Goal: Task Accomplishment & Management: Complete application form

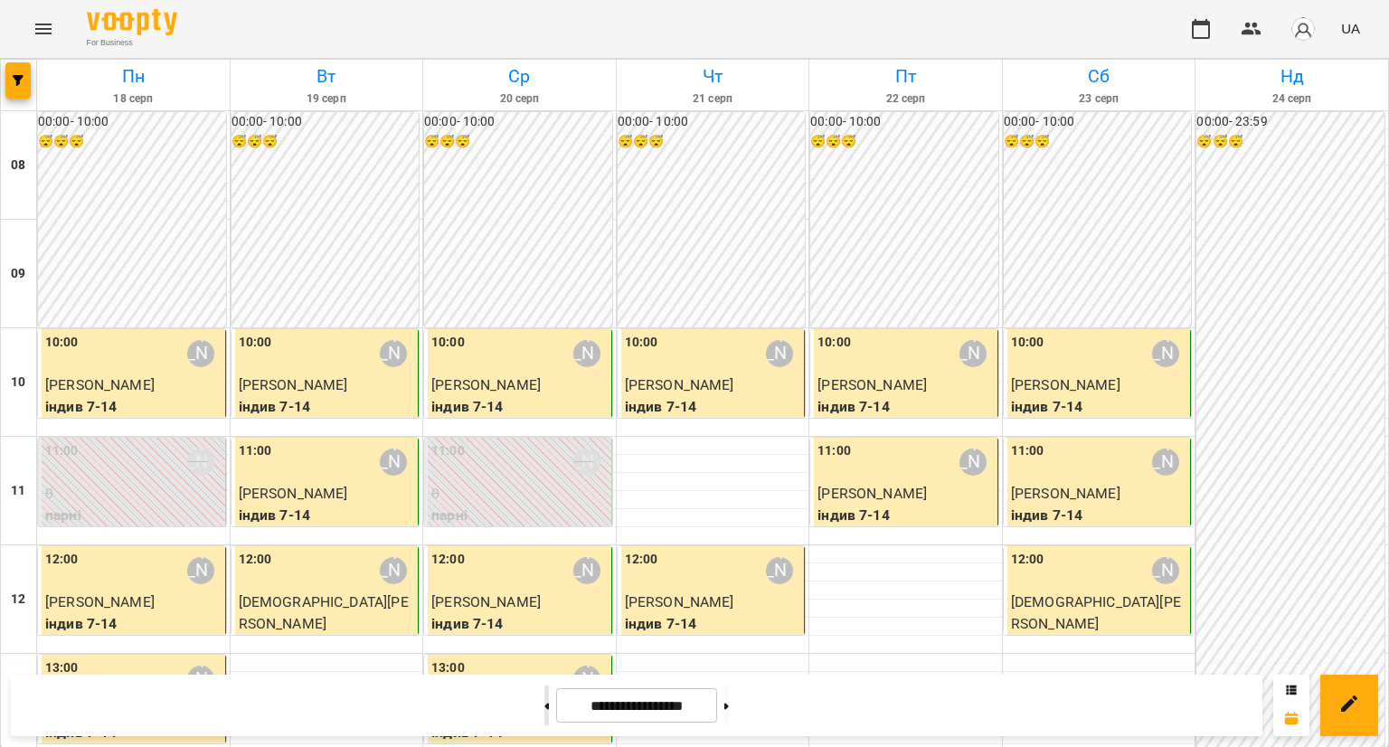
click at [545, 706] on button at bounding box center [547, 706] width 5 height 40
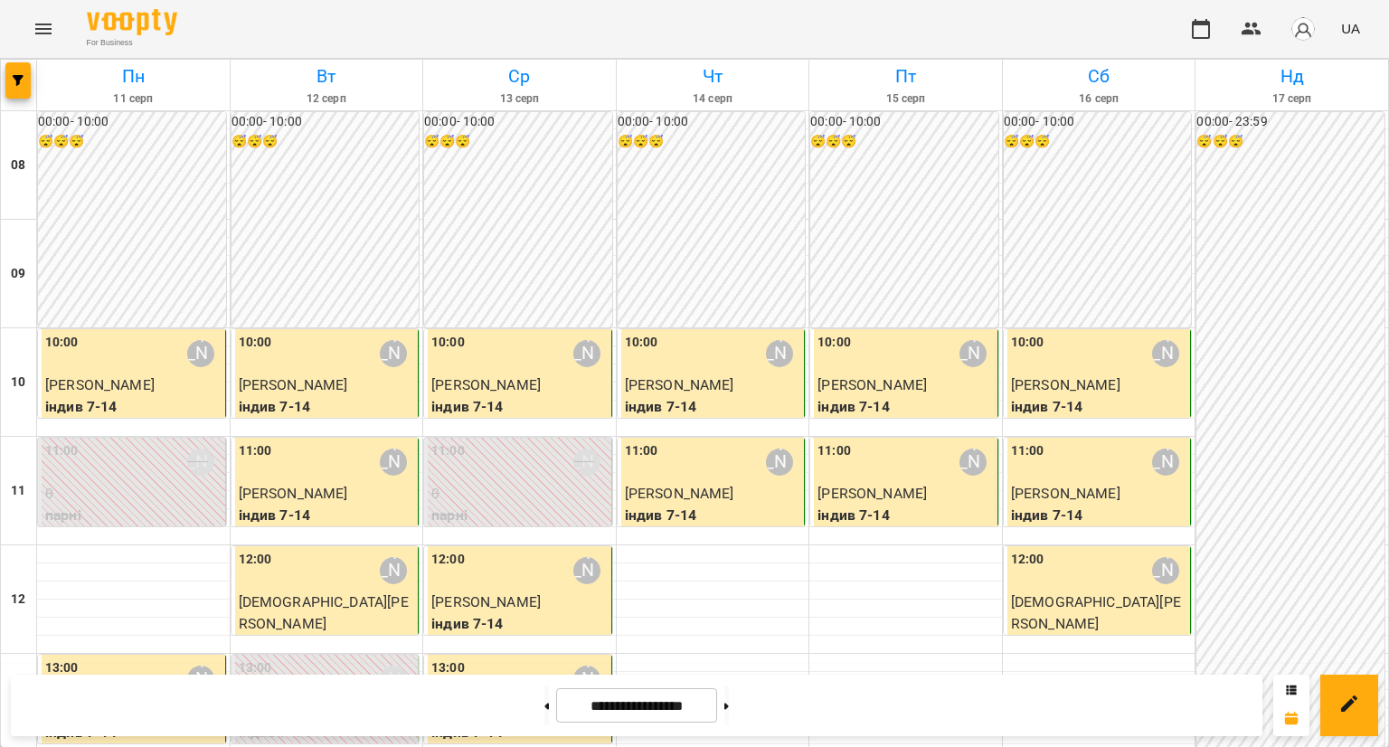
scroll to position [181, 0]
click at [729, 710] on button at bounding box center [727, 706] width 5 height 40
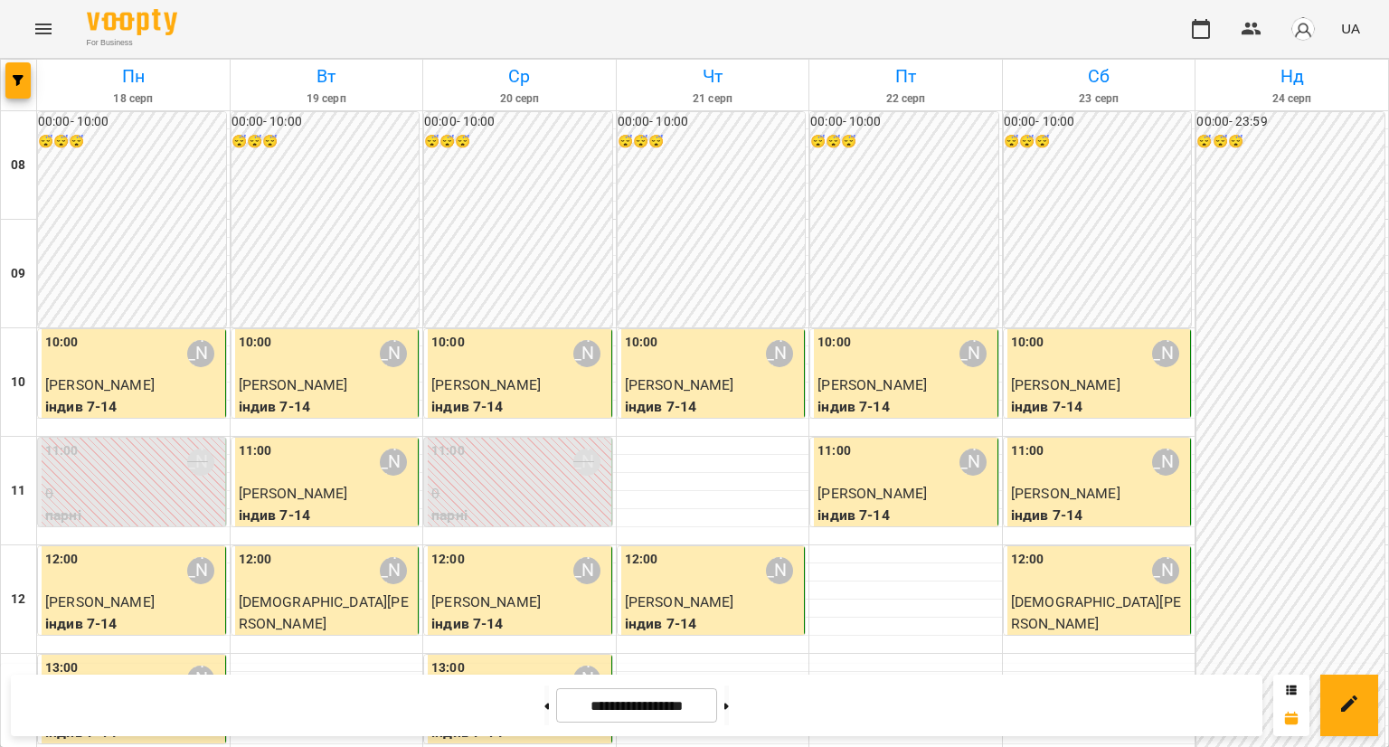
scroll to position [0, 0]
click at [729, 698] on button at bounding box center [727, 706] width 5 height 40
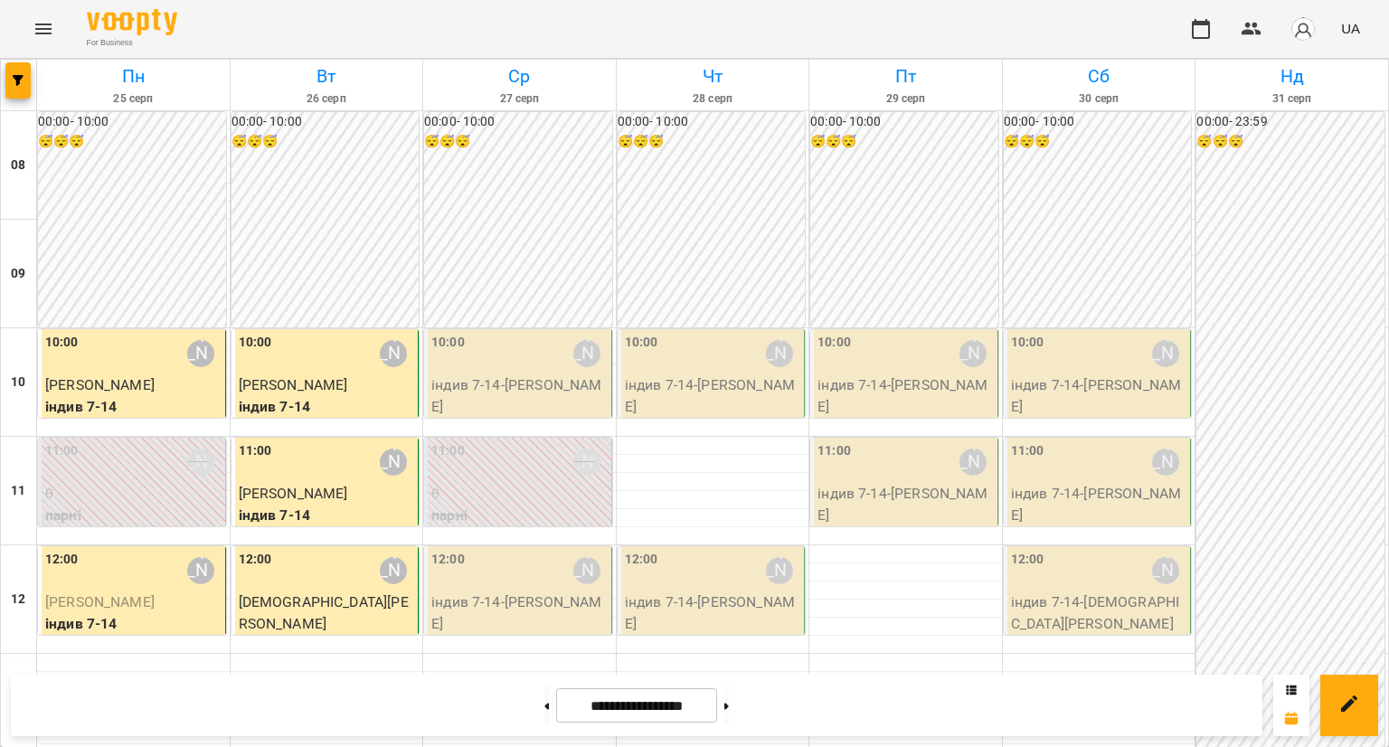
scroll to position [90, 0]
click at [729, 697] on button at bounding box center [727, 706] width 5 height 40
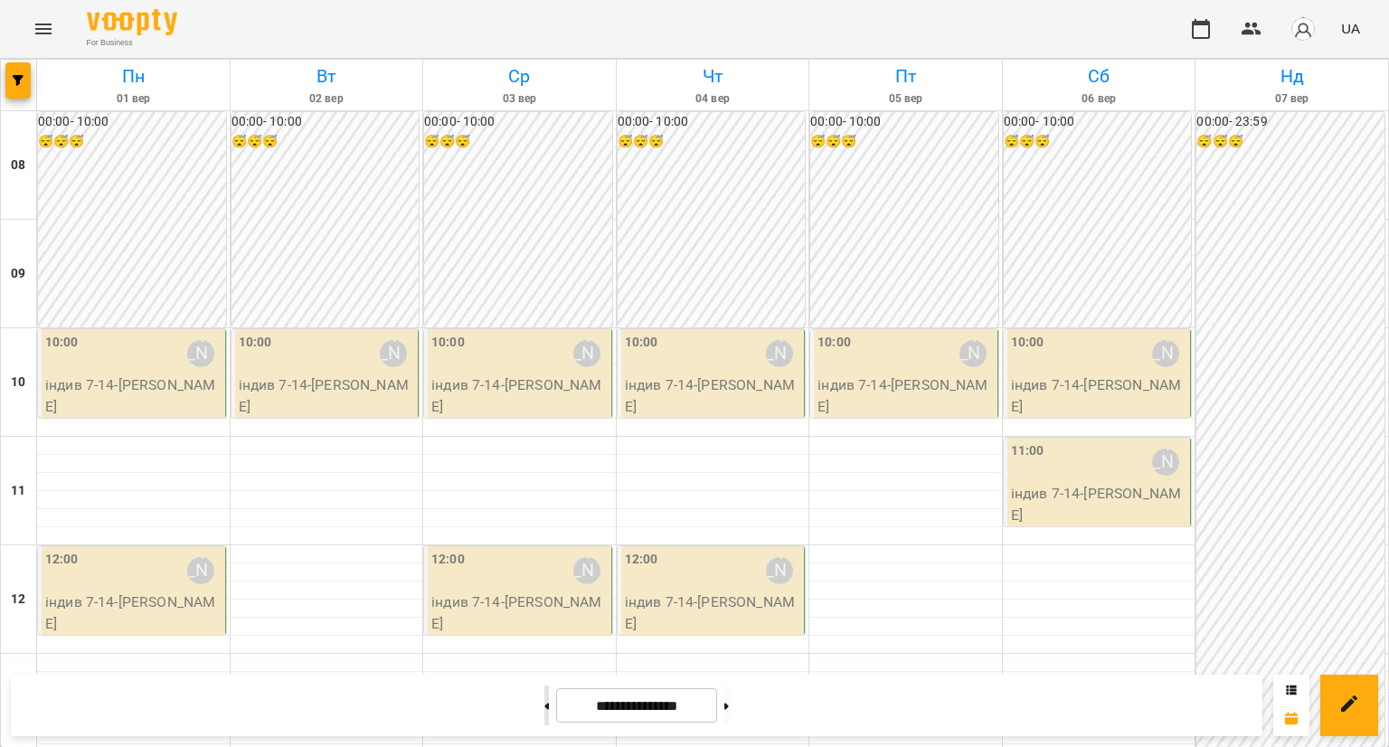
click at [545, 697] on button at bounding box center [547, 706] width 5 height 40
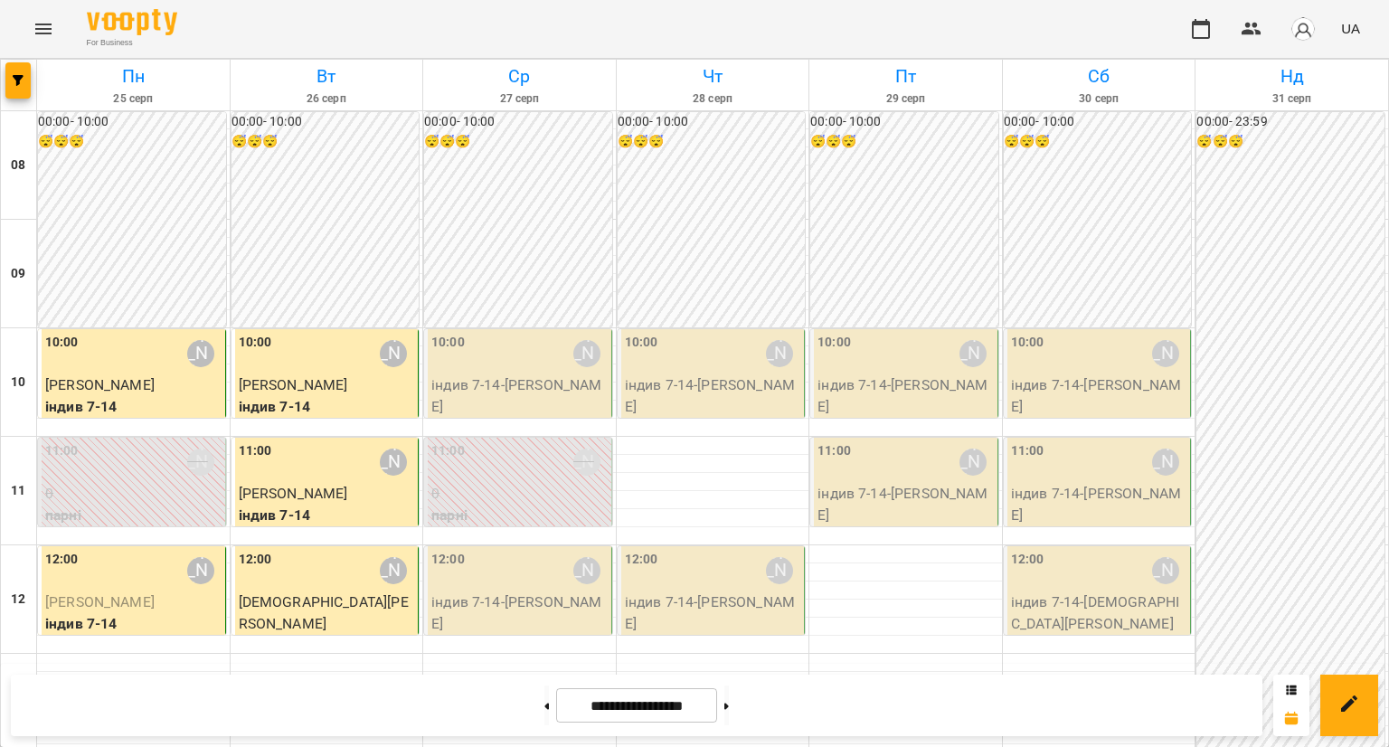
scroll to position [181, 0]
click at [108, 593] on span "[PERSON_NAME]" at bounding box center [99, 601] width 109 height 17
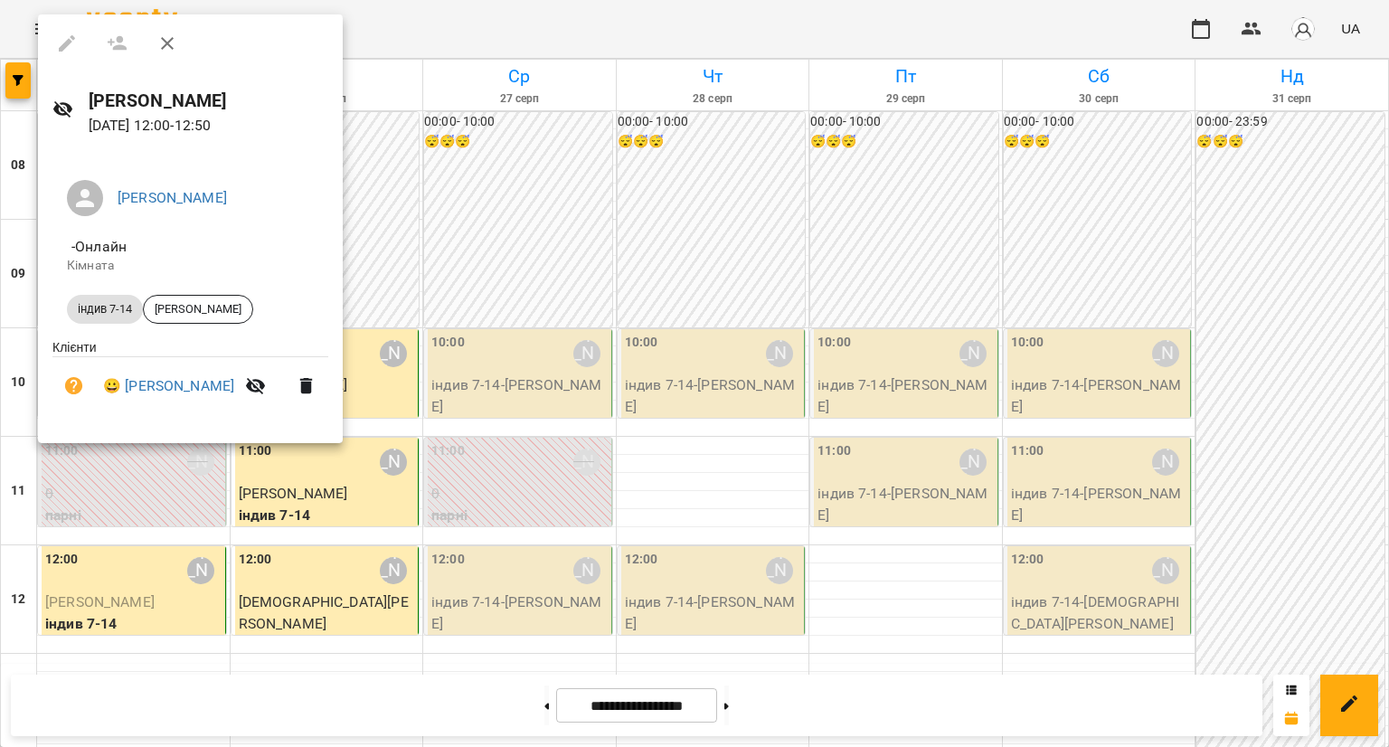
click at [181, 555] on div at bounding box center [694, 373] width 1389 height 747
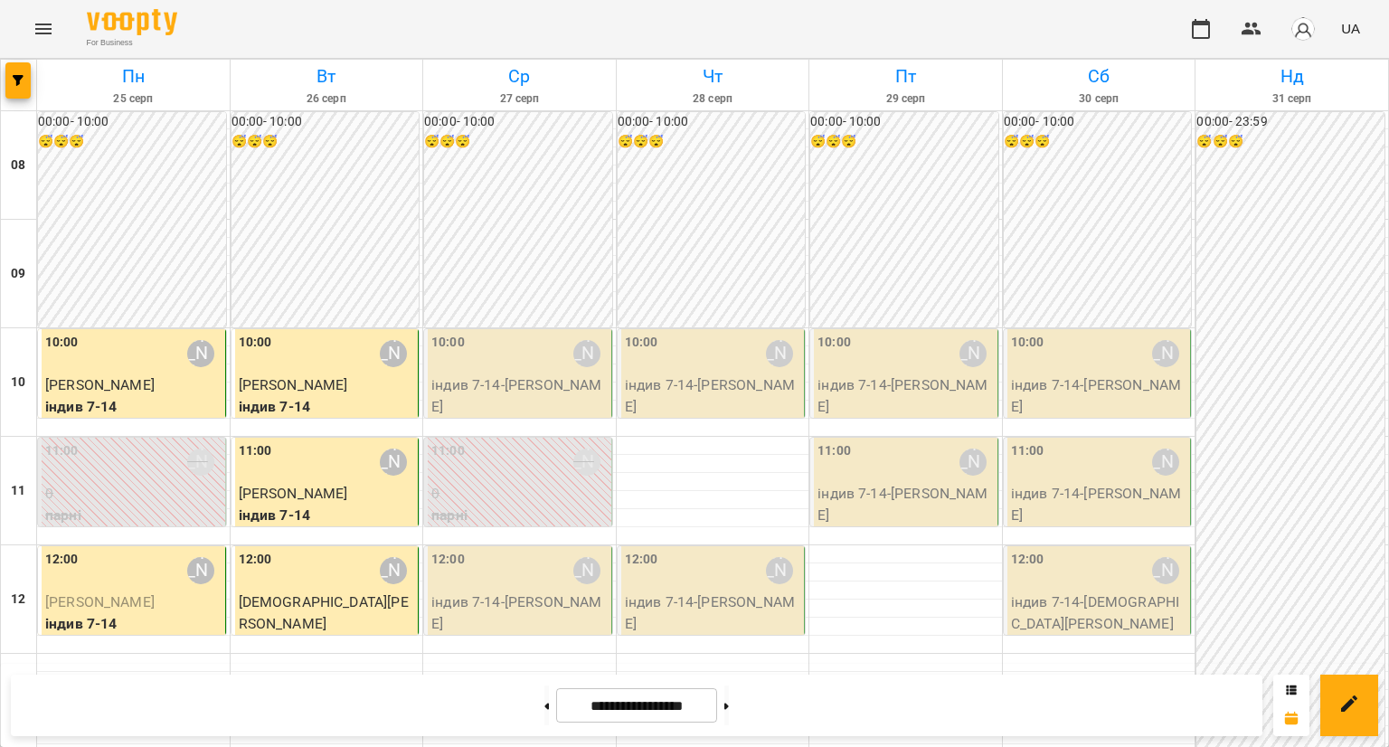
scroll to position [965, 0]
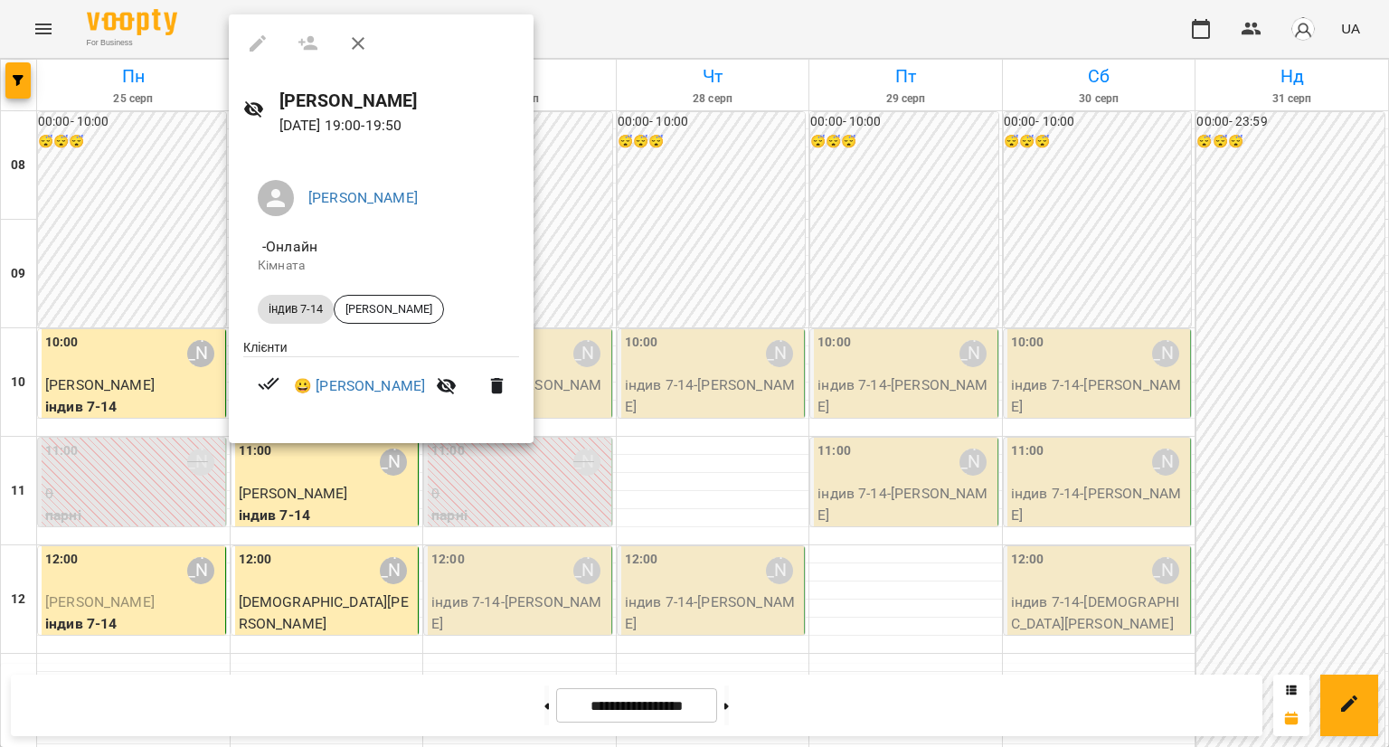
click at [416, 518] on div at bounding box center [694, 373] width 1389 height 747
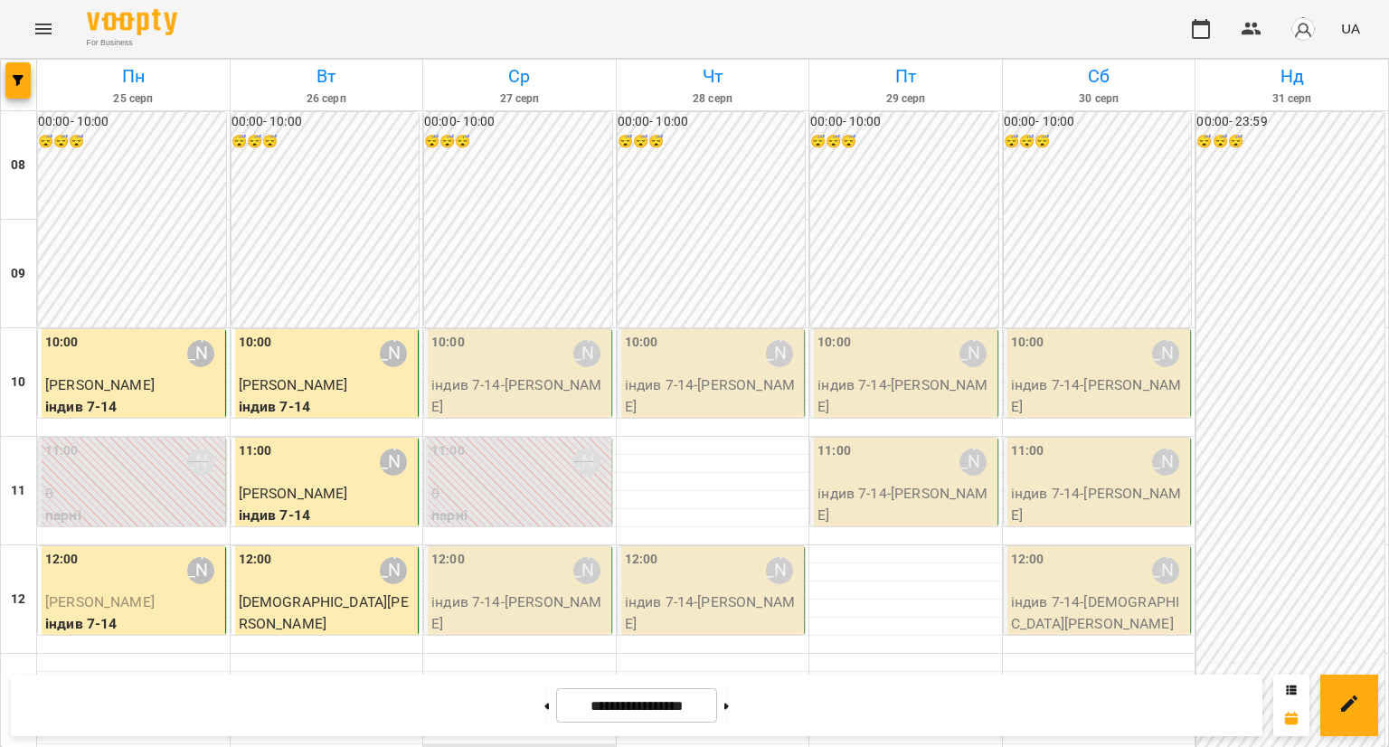
scroll to position [242, 0]
click at [545, 704] on button at bounding box center [547, 706] width 5 height 40
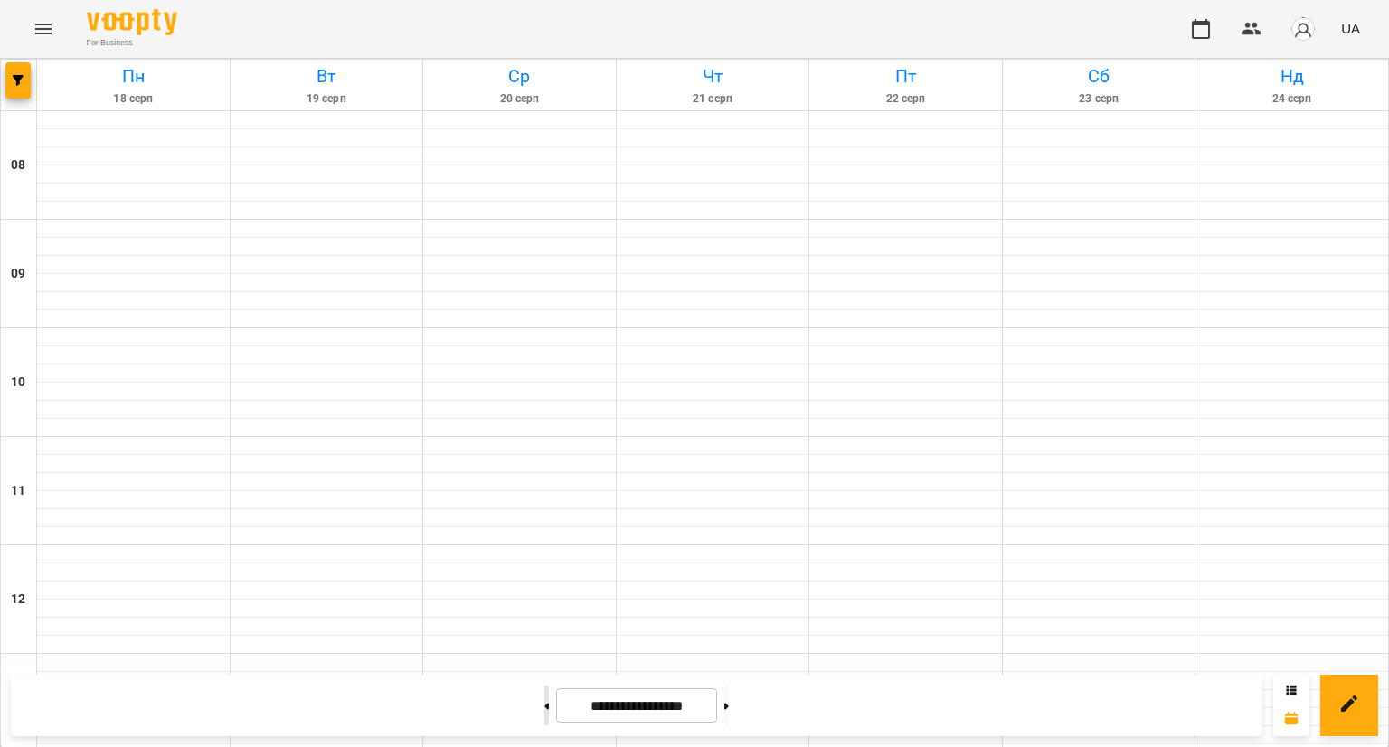
type input "**********"
